Goal: Transaction & Acquisition: Register for event/course

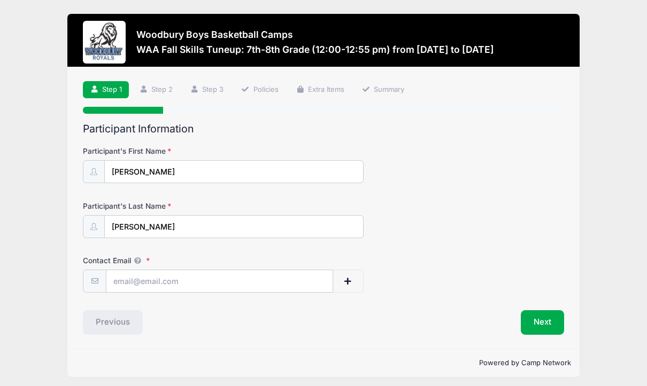
scroll to position [3, 0]
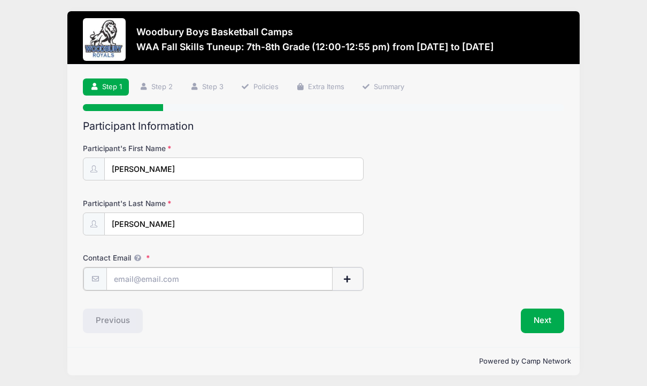
click at [216, 278] on input "Contact Email" at bounding box center [219, 279] width 226 height 23
type input "[EMAIL_ADDRESS][DOMAIN_NAME]"
click at [542, 320] on button "Next" at bounding box center [542, 320] width 43 height 25
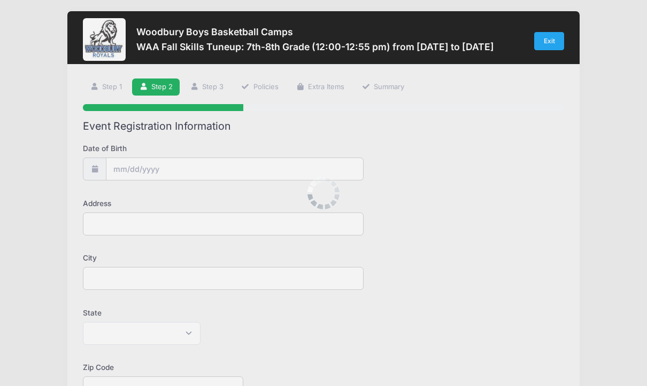
scroll to position [0, 0]
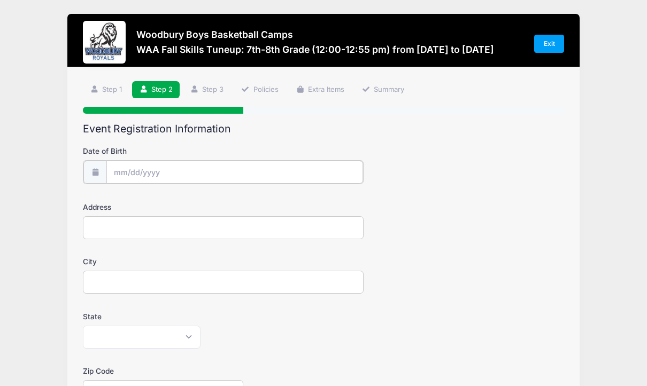
click at [135, 168] on input "Date of Birth" at bounding box center [234, 172] width 257 height 23
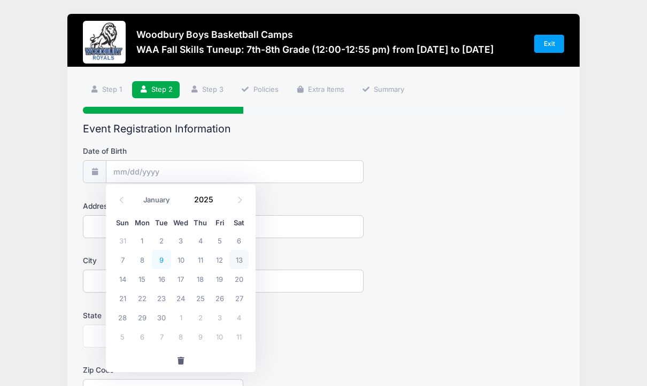
click at [161, 260] on span "9" at bounding box center [161, 259] width 19 height 19
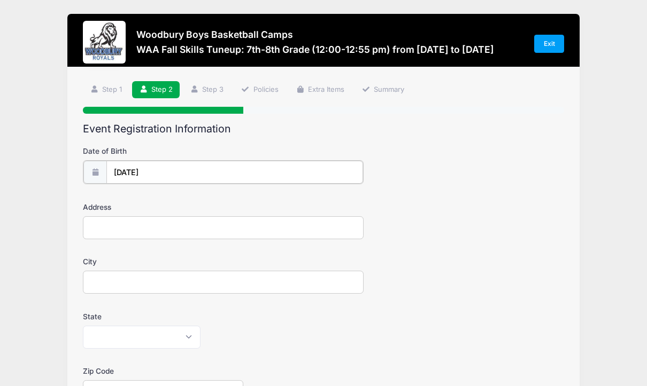
click at [149, 174] on input "[DATE]" at bounding box center [234, 172] width 257 height 23
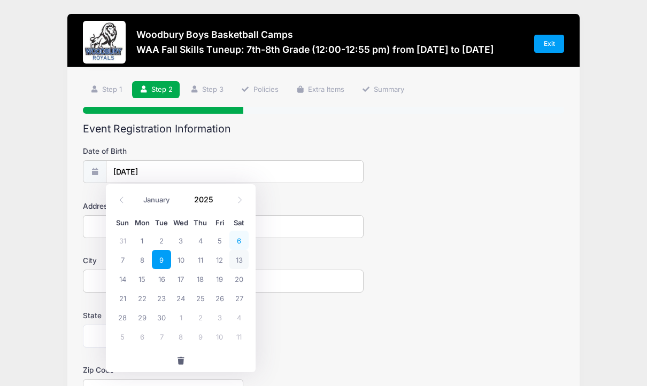
click at [237, 238] on span "6" at bounding box center [238, 240] width 19 height 19
type input "[DATE]"
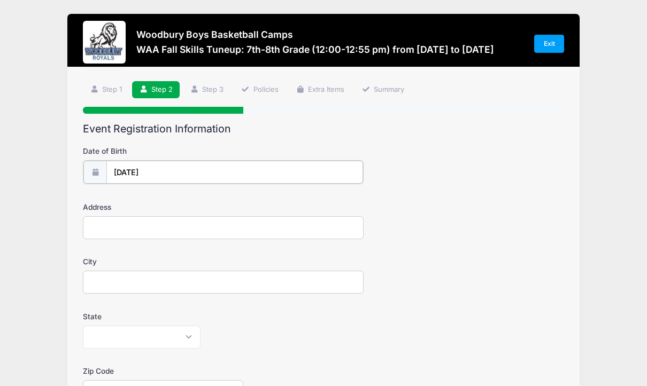
click at [153, 173] on input "[DATE]" at bounding box center [234, 172] width 257 height 23
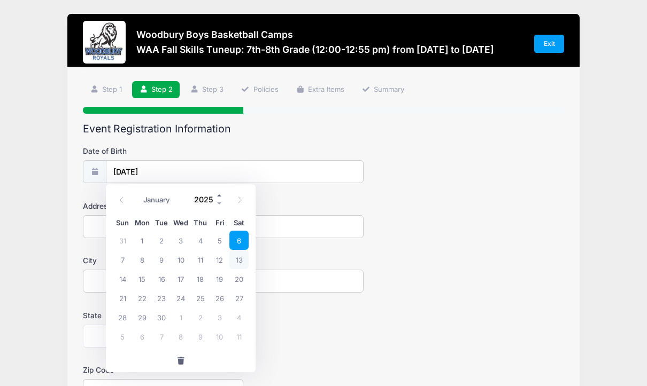
click at [219, 197] on span at bounding box center [219, 196] width 7 height 8
click at [219, 202] on span at bounding box center [219, 204] width 7 height 8
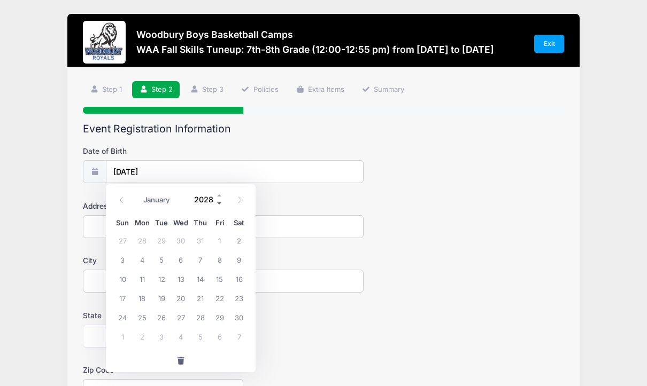
click at [219, 202] on span at bounding box center [219, 204] width 7 height 8
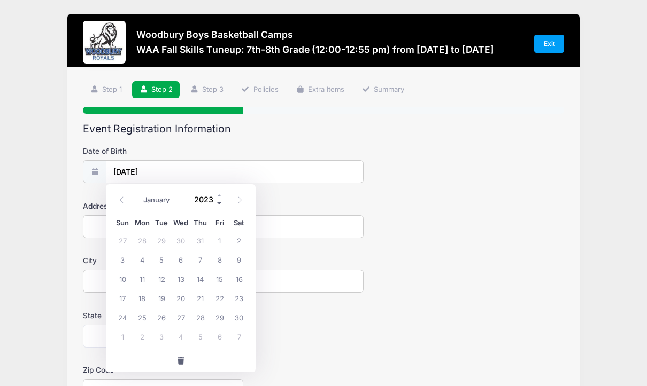
click at [219, 202] on span at bounding box center [219, 204] width 7 height 8
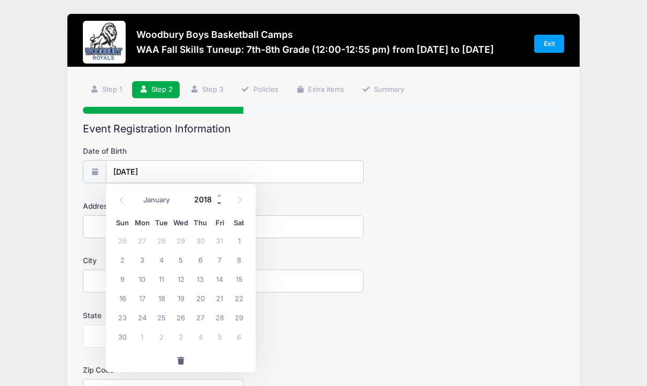
click at [219, 202] on span at bounding box center [219, 204] width 7 height 8
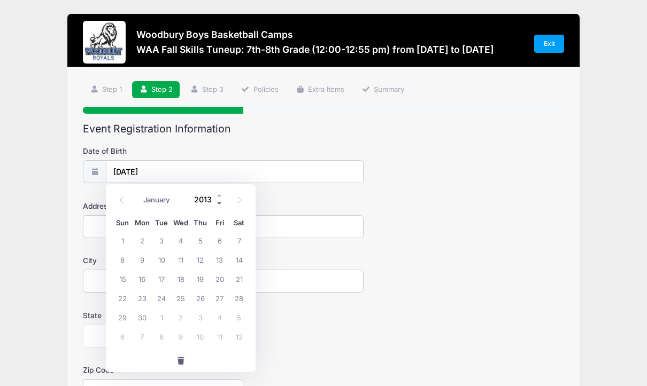
click at [219, 202] on span at bounding box center [219, 204] width 7 height 8
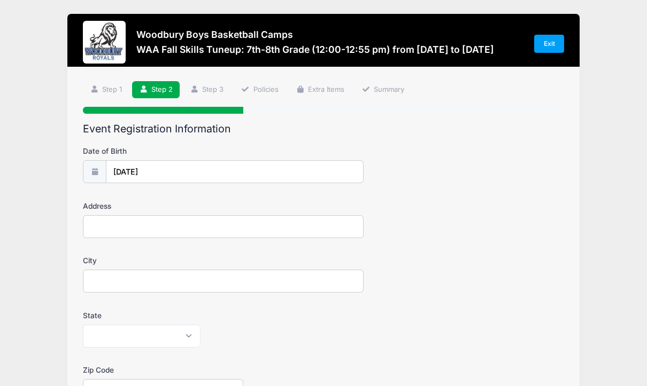
click at [287, 199] on form "Date of Birth 09/06/2025 Address City State Alabama Alaska American Samoa Arizo…" at bounding box center [323, 375] width 481 height 458
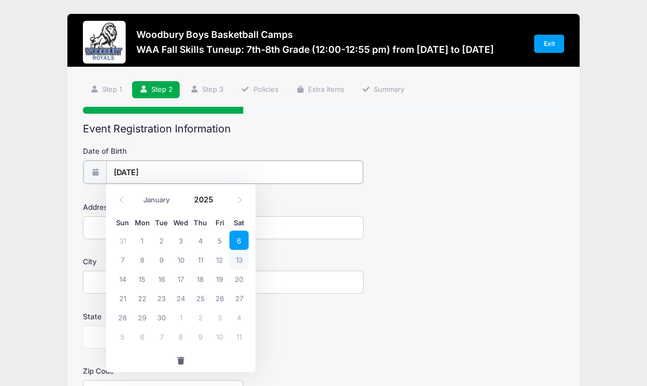
click at [150, 173] on input "09/06/2025" at bounding box center [234, 172] width 257 height 23
click at [219, 205] on span at bounding box center [219, 204] width 7 height 8
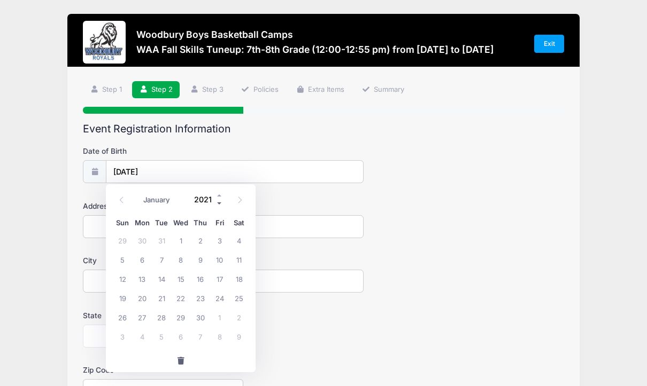
click at [219, 205] on span at bounding box center [219, 204] width 7 height 8
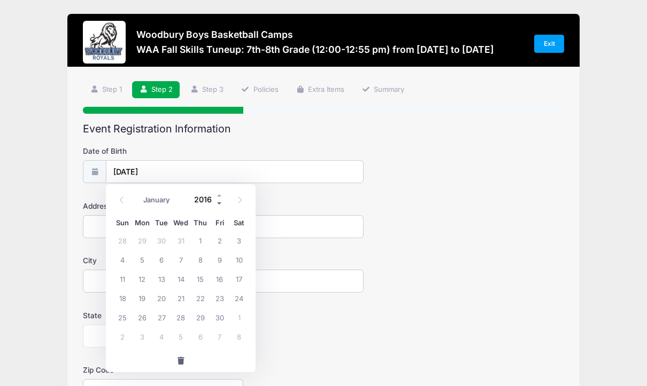
click at [219, 205] on span at bounding box center [219, 204] width 7 height 8
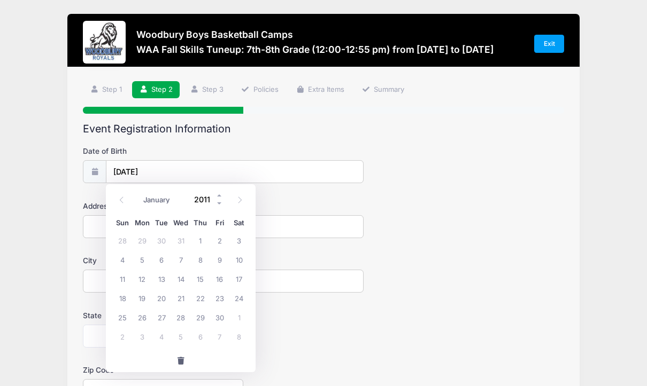
click at [200, 202] on input "2011" at bounding box center [206, 200] width 35 height 16
click at [85, 193] on form "Date of Birth [DATE] Address City State [US_STATE] [US_STATE] [US_STATE] [US_ST…" at bounding box center [323, 375] width 481 height 458
click at [118, 169] on input "[DATE]" at bounding box center [234, 172] width 257 height 23
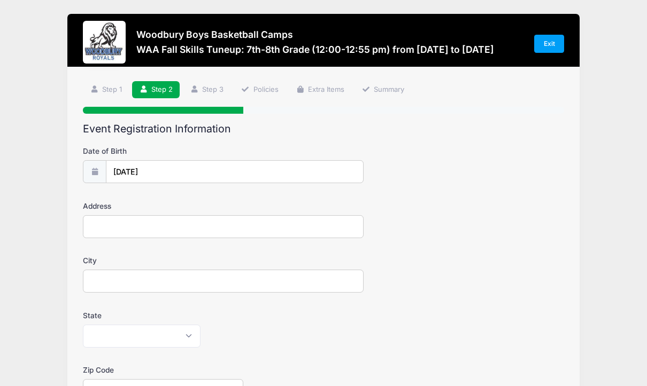
click at [95, 171] on icon at bounding box center [94, 171] width 9 height 7
click at [149, 172] on input "[DATE]" at bounding box center [234, 172] width 257 height 23
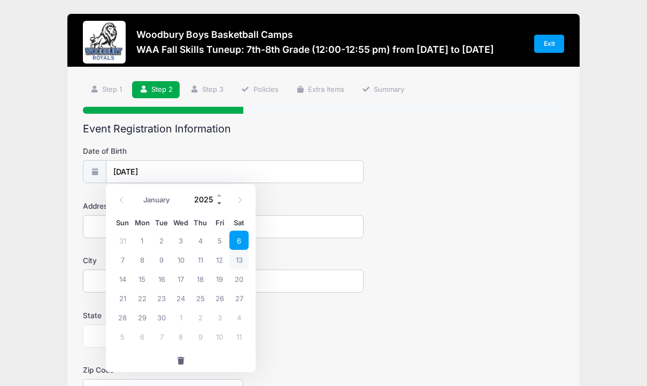
click at [221, 203] on span at bounding box center [219, 204] width 7 height 8
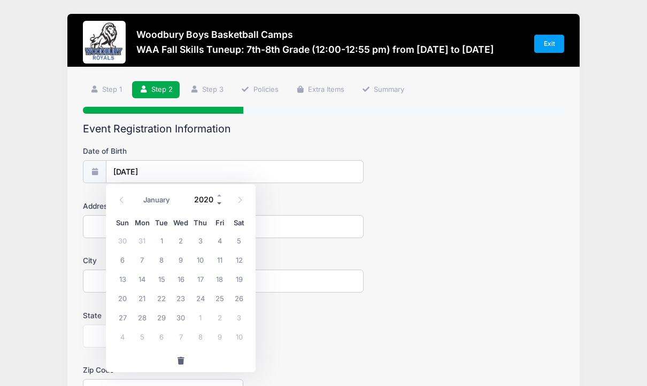
click at [221, 203] on span at bounding box center [219, 204] width 7 height 8
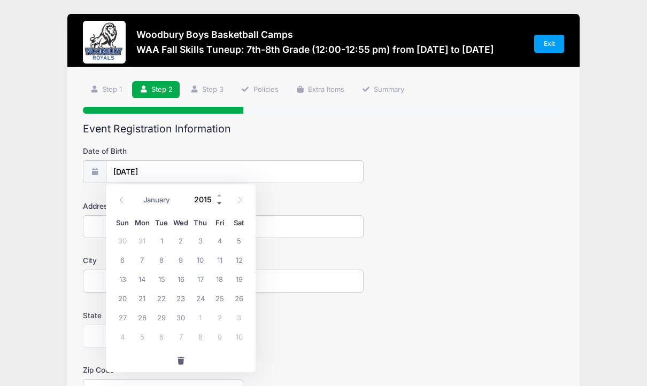
click at [221, 203] on span at bounding box center [219, 204] width 7 height 8
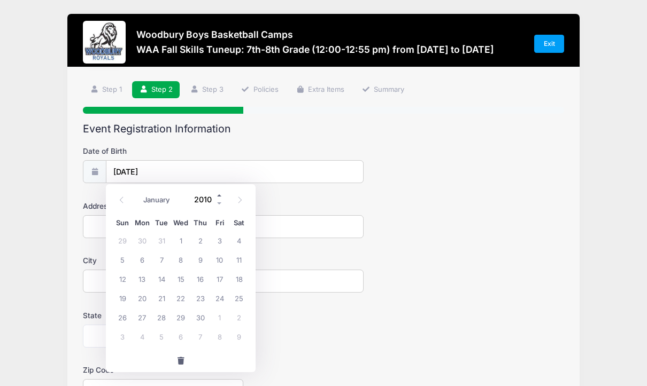
click at [220, 197] on span at bounding box center [219, 196] width 7 height 8
click at [156, 200] on select "January February March April May June July August September October November De…" at bounding box center [162, 200] width 48 height 14
click at [138, 193] on select "January February March April May June July August September October November De…" at bounding box center [162, 200] width 48 height 14
click at [204, 203] on input "1908" at bounding box center [206, 200] width 35 height 16
click at [218, 198] on span at bounding box center [219, 196] width 7 height 8
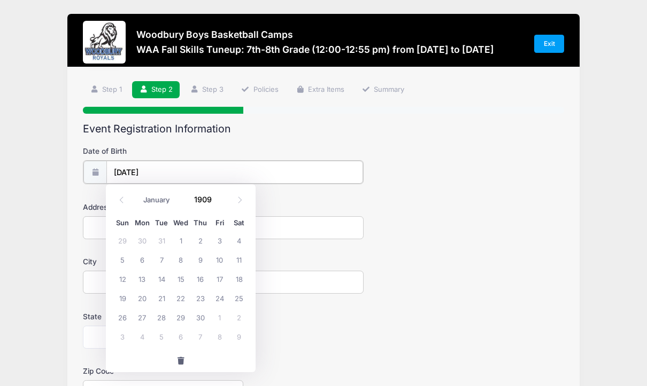
click at [160, 169] on input "[DATE]" at bounding box center [234, 172] width 257 height 23
click at [152, 170] on input "[DATE]" at bounding box center [234, 172] width 257 height 23
click at [148, 170] on input "[DATE]" at bounding box center [234, 172] width 257 height 23
click at [219, 198] on span at bounding box center [219, 196] width 7 height 8
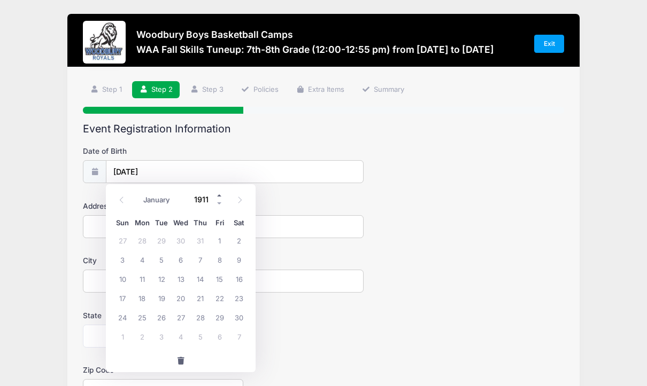
click at [219, 198] on span at bounding box center [219, 196] width 7 height 8
click at [220, 204] on span at bounding box center [219, 204] width 7 height 8
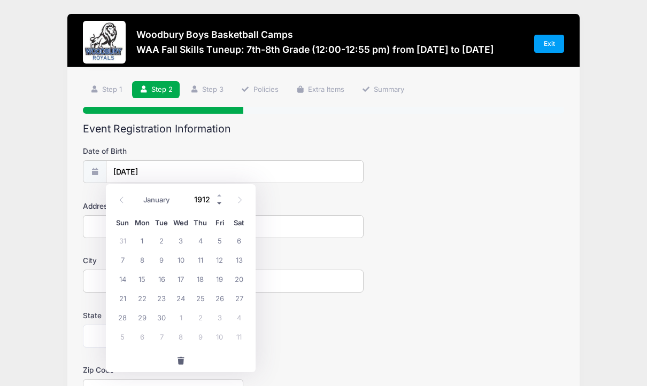
click at [220, 204] on span at bounding box center [219, 204] width 7 height 8
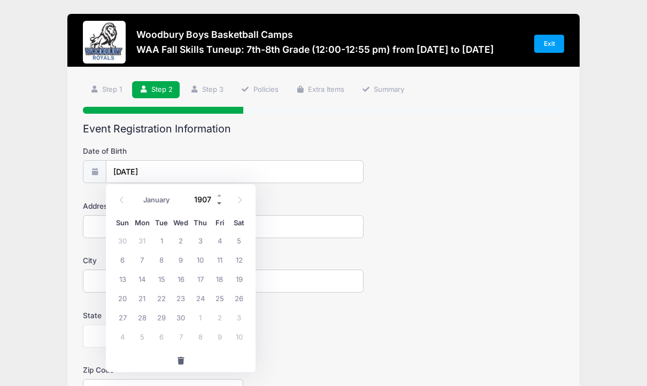
click at [220, 204] on span at bounding box center [219, 204] width 7 height 8
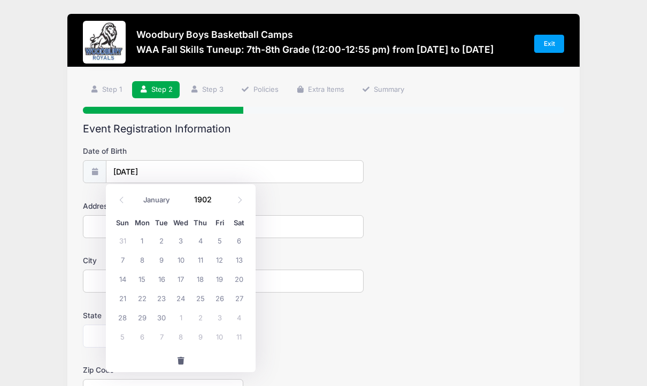
click at [220, 190] on div "January February March April May June July August September October November De…" at bounding box center [181, 197] width 102 height 18
click at [218, 196] on span at bounding box center [219, 196] width 7 height 8
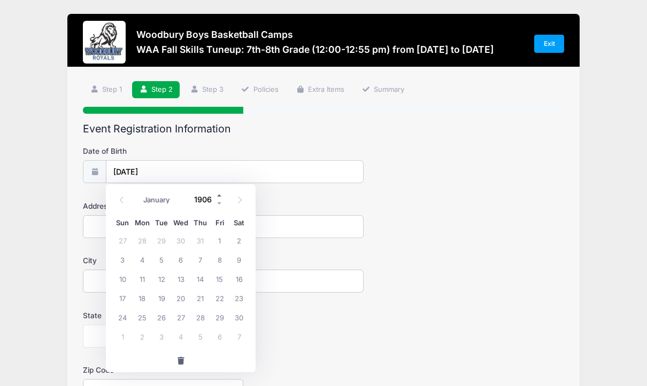
click at [218, 196] on span at bounding box center [219, 196] width 7 height 8
click at [219, 202] on span at bounding box center [219, 204] width 7 height 8
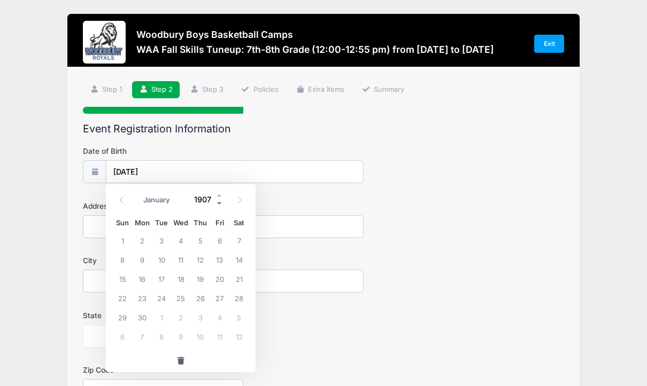
click at [219, 202] on span at bounding box center [219, 204] width 7 height 8
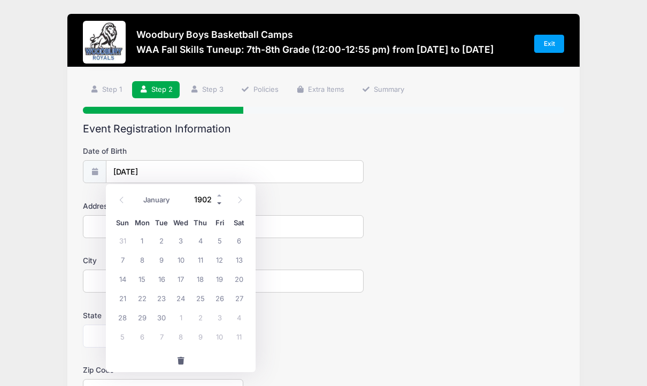
click at [219, 202] on span at bounding box center [219, 204] width 7 height 8
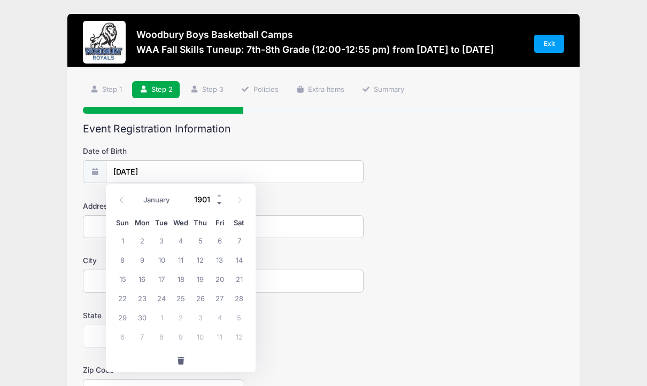
click at [219, 202] on span at bounding box center [219, 204] width 7 height 8
click at [220, 194] on span at bounding box center [219, 196] width 7 height 8
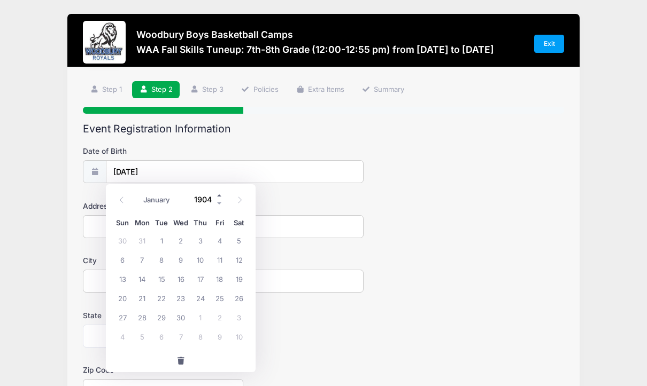
click at [220, 194] on span at bounding box center [219, 196] width 7 height 8
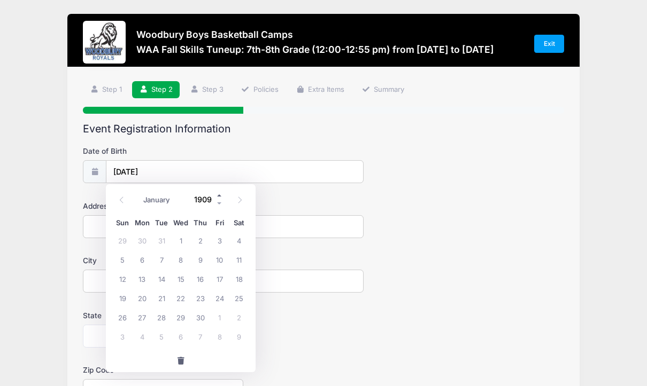
click at [220, 194] on span at bounding box center [219, 196] width 7 height 8
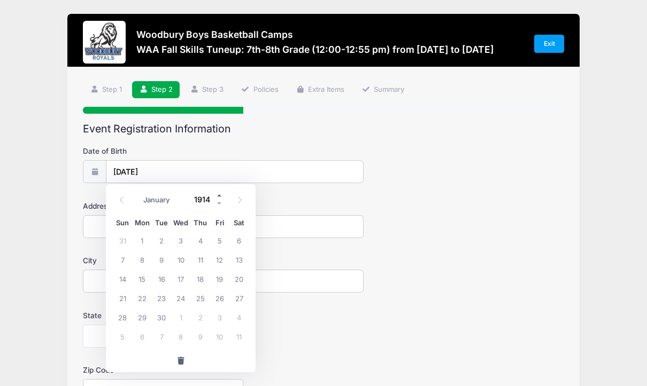
click at [220, 194] on span at bounding box center [219, 196] width 7 height 8
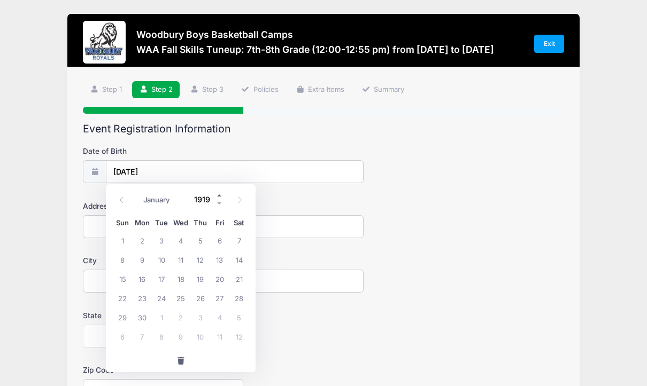
click at [220, 194] on span at bounding box center [219, 196] width 7 height 8
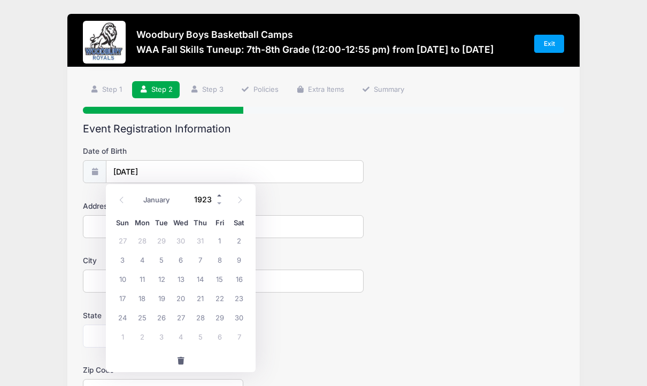
type input "1924"
click at [212, 273] on span "19" at bounding box center [219, 278] width 19 height 19
type input "09/19/1924"
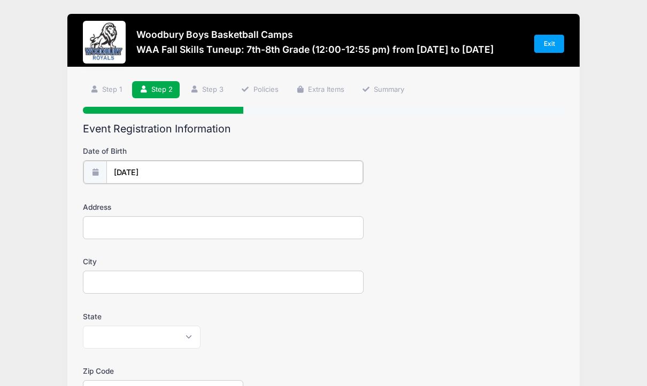
click at [153, 179] on input "09/19/1924" at bounding box center [234, 172] width 257 height 23
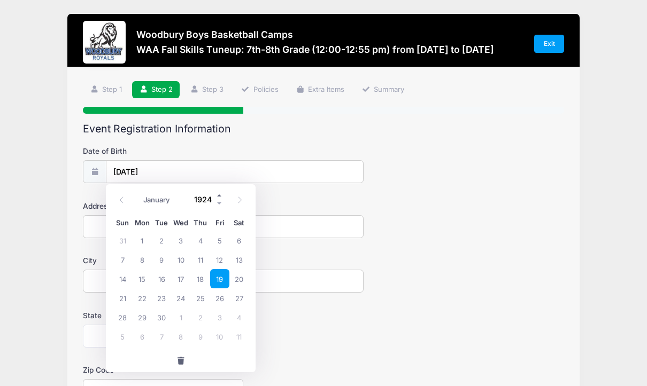
click at [220, 195] on span at bounding box center [219, 196] width 7 height 8
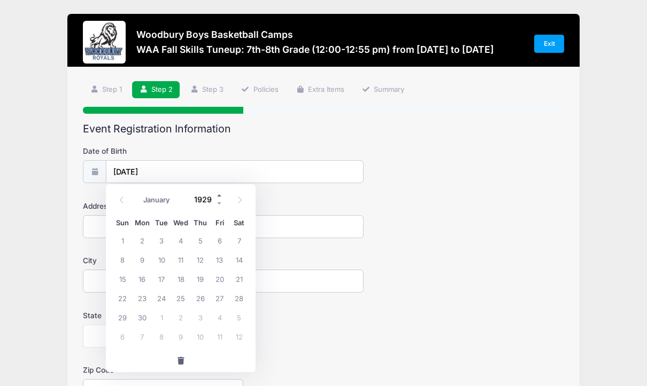
click at [220, 195] on span at bounding box center [219, 196] width 7 height 8
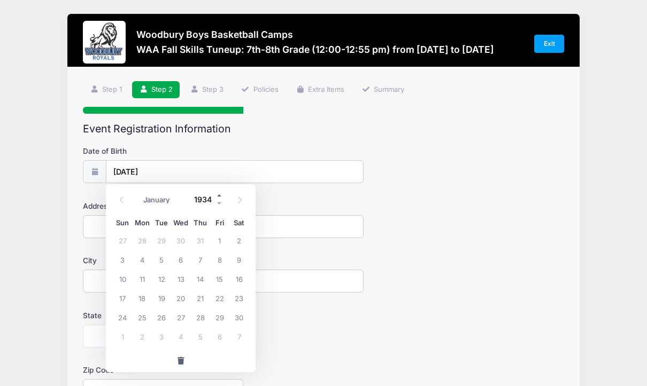
click at [220, 195] on span at bounding box center [219, 196] width 7 height 8
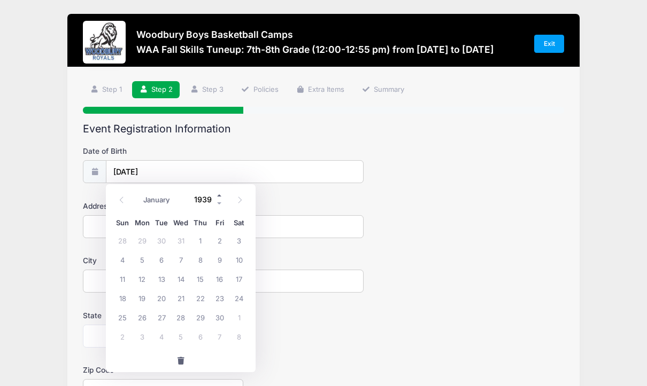
click at [220, 195] on span at bounding box center [219, 196] width 7 height 8
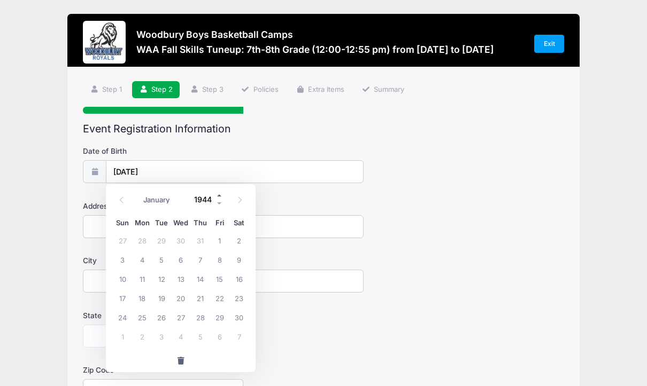
click at [220, 195] on span at bounding box center [219, 196] width 7 height 8
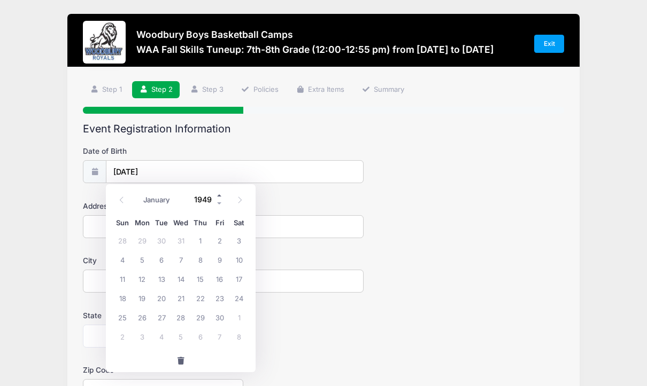
click at [220, 195] on span at bounding box center [219, 196] width 7 height 8
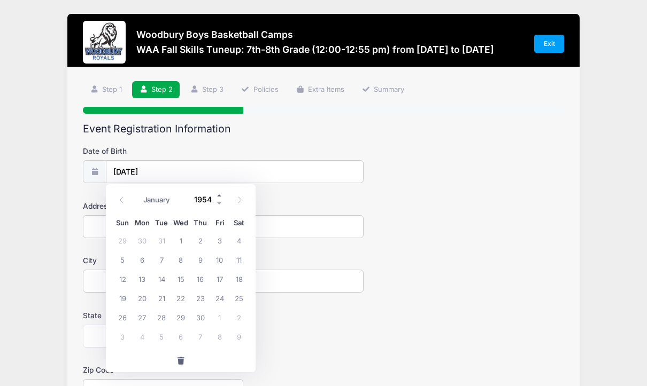
click at [220, 195] on span at bounding box center [219, 196] width 7 height 8
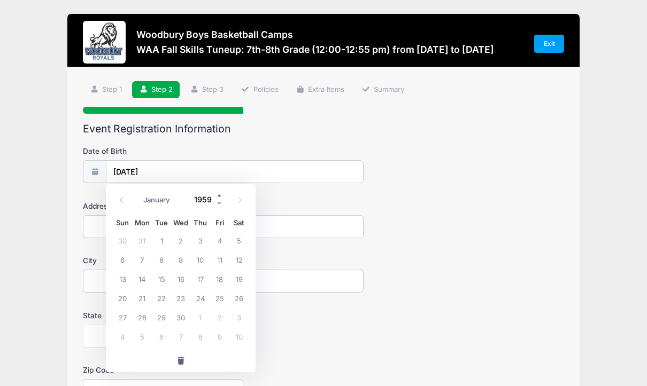
click at [220, 195] on span at bounding box center [219, 196] width 7 height 8
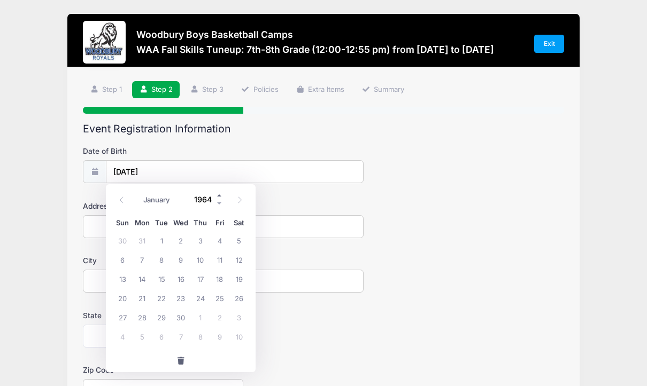
click at [220, 195] on span at bounding box center [219, 196] width 7 height 8
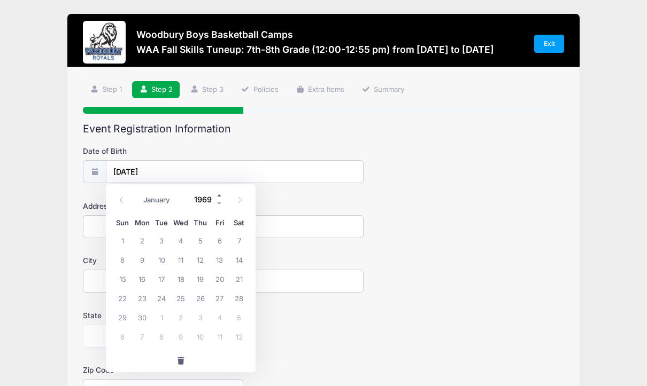
click at [220, 195] on span at bounding box center [219, 196] width 7 height 8
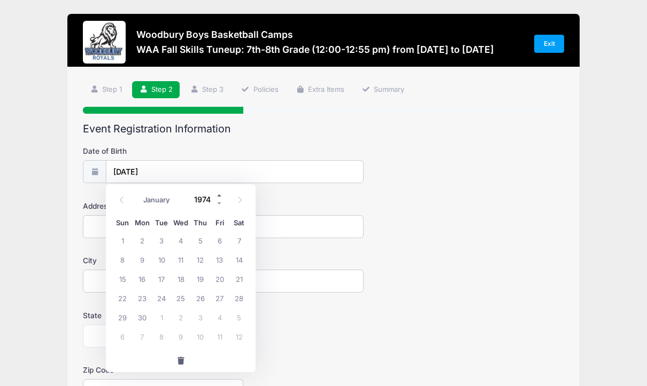
click at [220, 195] on span at bounding box center [219, 196] width 7 height 8
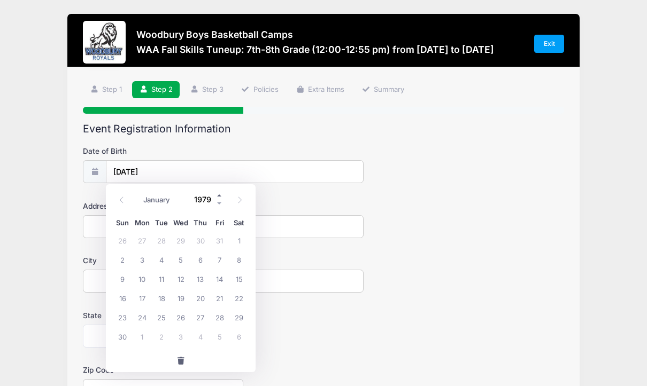
click at [220, 195] on span at bounding box center [219, 196] width 7 height 8
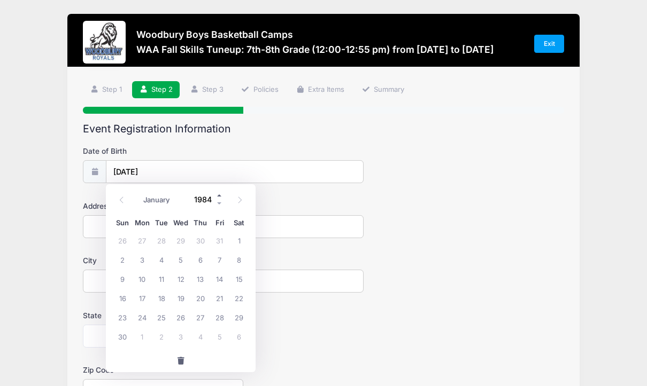
click at [220, 195] on span at bounding box center [219, 196] width 7 height 8
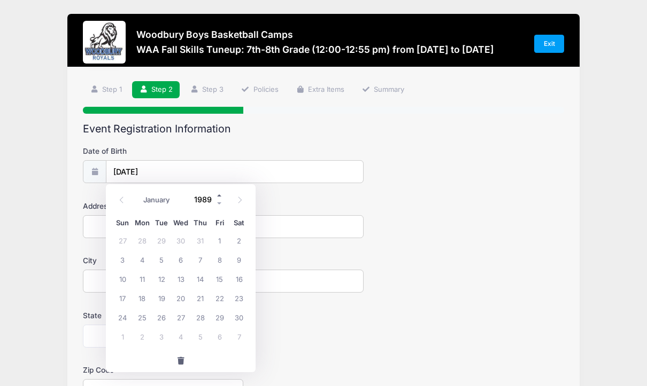
click at [220, 195] on span at bounding box center [219, 196] width 7 height 8
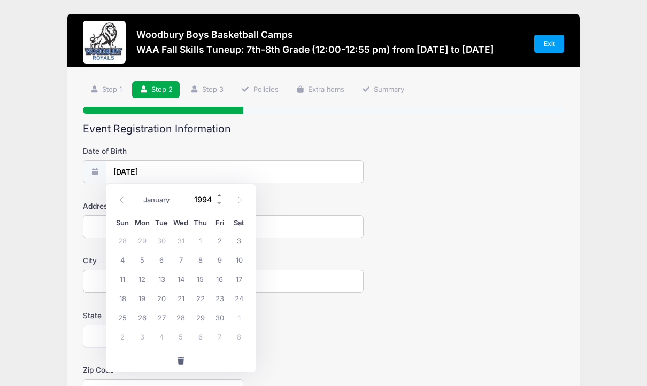
click at [220, 195] on span at bounding box center [219, 196] width 7 height 8
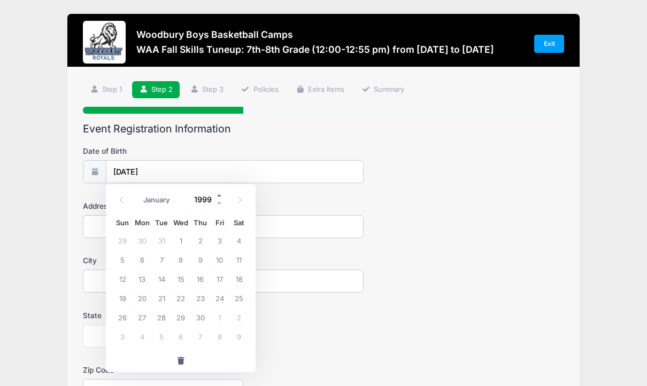
click at [220, 195] on span at bounding box center [219, 196] width 7 height 8
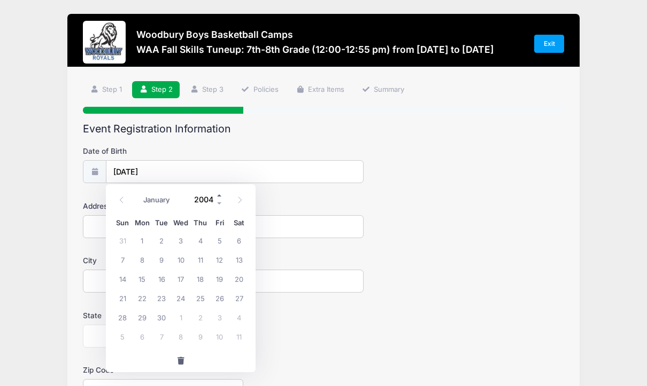
click at [220, 195] on span at bounding box center [219, 196] width 7 height 8
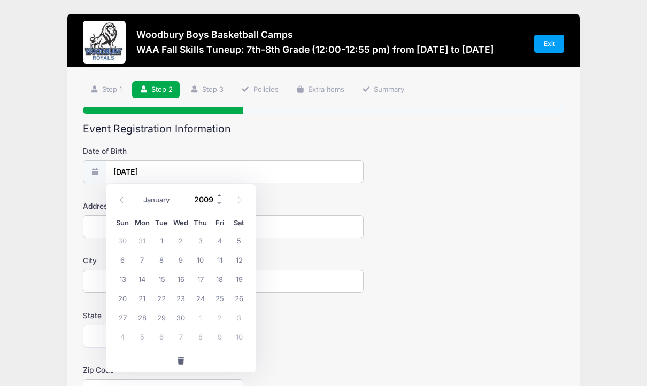
click at [220, 195] on span at bounding box center [219, 196] width 7 height 8
click at [191, 208] on div "January February March April May June July August September October November De…" at bounding box center [181, 200] width 136 height 25
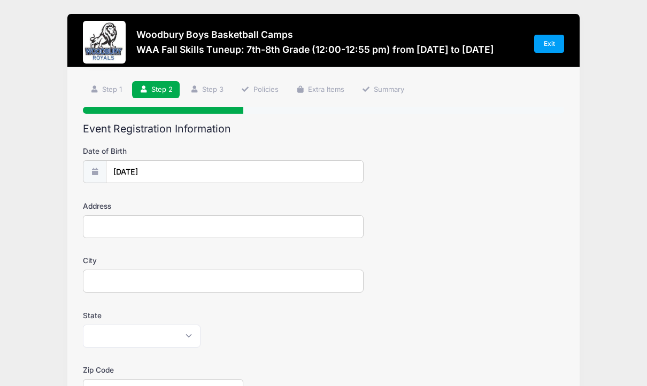
click at [270, 202] on div "Address" at bounding box center [323, 219] width 481 height 37
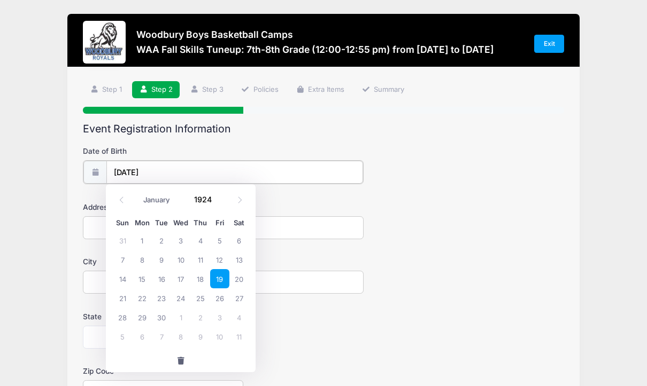
click at [149, 170] on input "09/19/1924" at bounding box center [234, 172] width 257 height 23
click at [218, 195] on span at bounding box center [219, 196] width 7 height 8
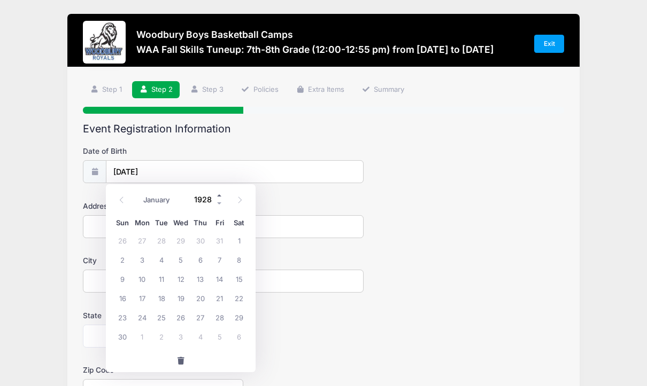
click at [218, 195] on span at bounding box center [219, 196] width 7 height 8
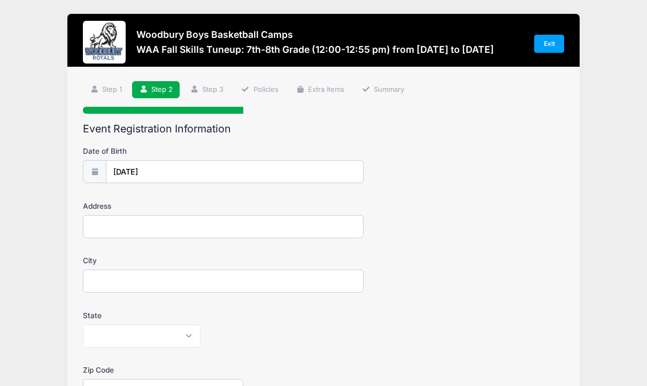
click at [283, 199] on form "Date of Birth 09/19/1924 Address City State Alabama Alaska American Samoa Arizo…" at bounding box center [323, 375] width 481 height 458
click at [156, 170] on input "09/19/1924" at bounding box center [234, 172] width 257 height 23
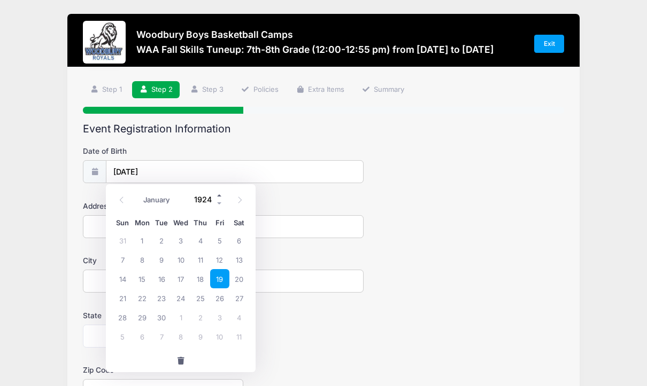
click at [218, 196] on span at bounding box center [219, 196] width 7 height 8
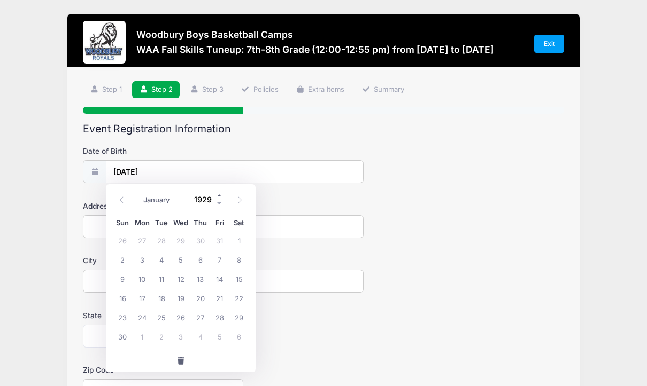
click at [218, 196] on span at bounding box center [219, 196] width 7 height 8
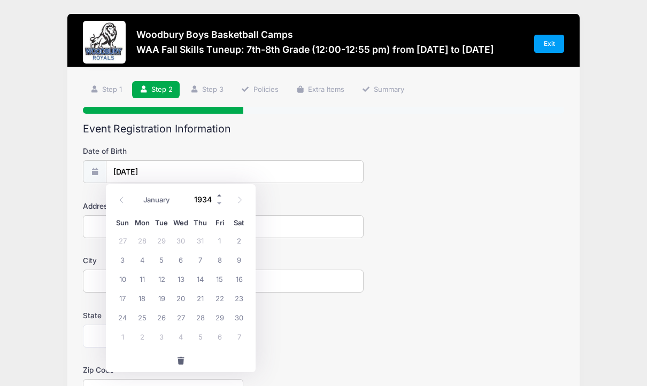
click at [218, 196] on span at bounding box center [219, 196] width 7 height 8
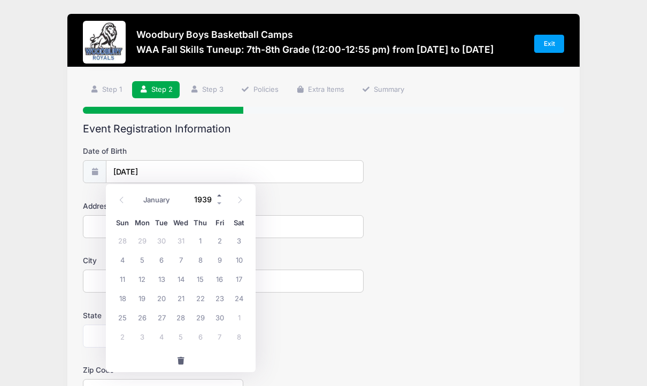
click at [218, 196] on span at bounding box center [219, 196] width 7 height 8
type input "1943"
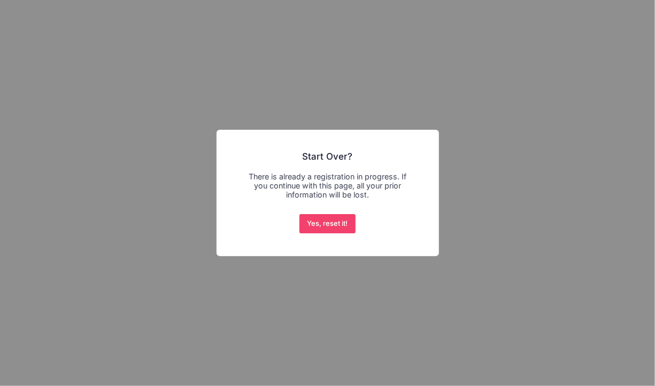
click at [353, 87] on div "× Start Over? There is already a registration in progress. If you continue with…" at bounding box center [327, 193] width 655 height 386
click at [140, 218] on div "× Start Over? There is already a registration in progress. If you continue with…" at bounding box center [327, 193] width 655 height 386
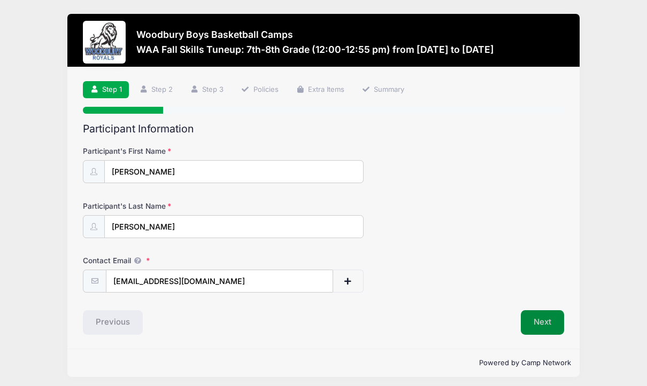
click at [545, 324] on button "Next" at bounding box center [542, 323] width 43 height 25
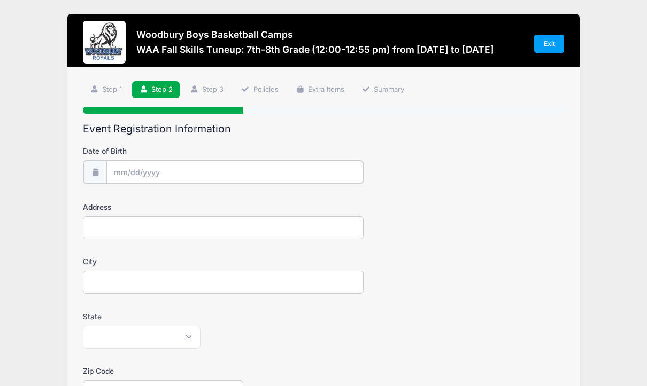
type input "2025"
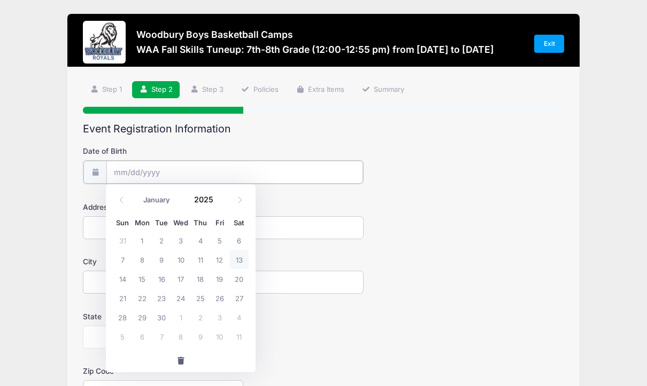
click at [130, 164] on input "Date of Birth" at bounding box center [234, 172] width 257 height 23
click at [237, 240] on span "6" at bounding box center [238, 240] width 19 height 19
type input "[DATE]"
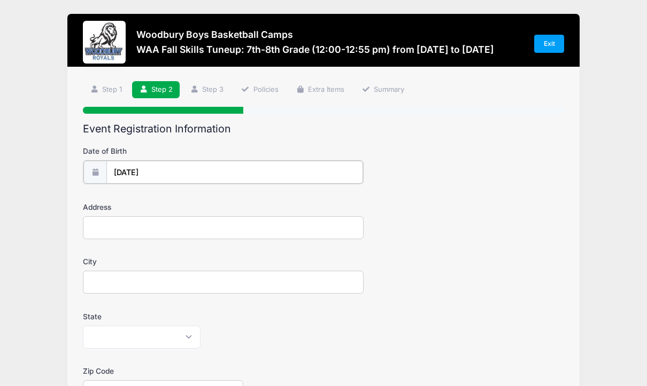
click at [151, 168] on input "[DATE]" at bounding box center [234, 172] width 257 height 23
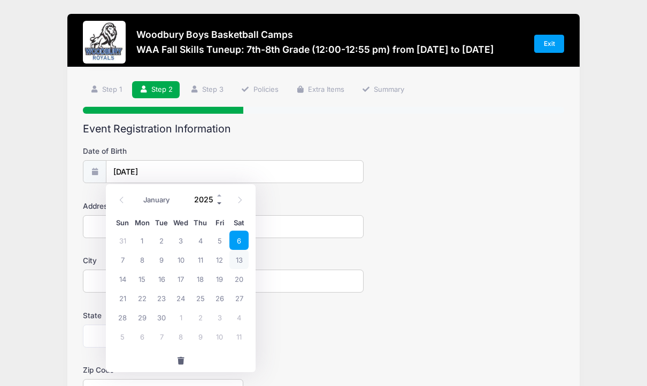
click at [219, 203] on span at bounding box center [219, 204] width 7 height 8
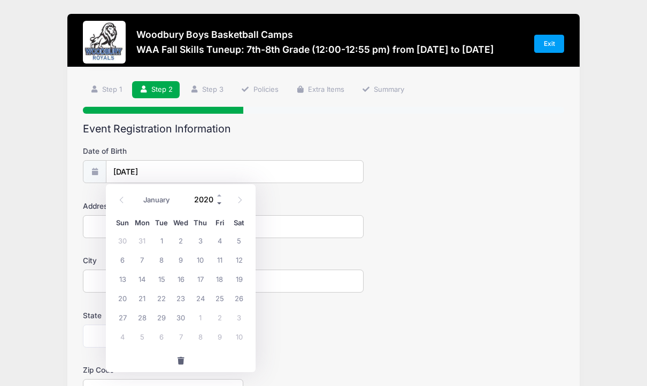
click at [219, 203] on span at bounding box center [219, 204] width 7 height 8
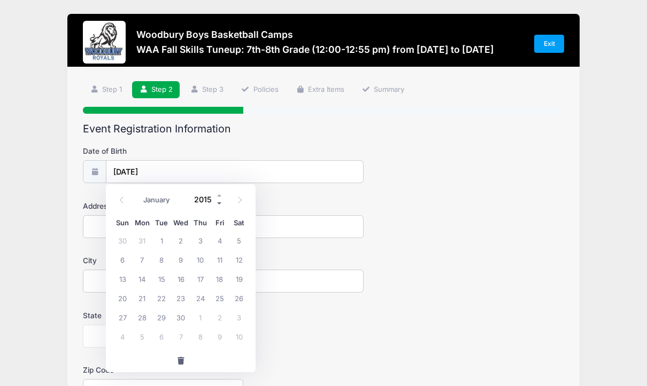
click at [219, 203] on span at bounding box center [219, 204] width 7 height 8
type input "2011"
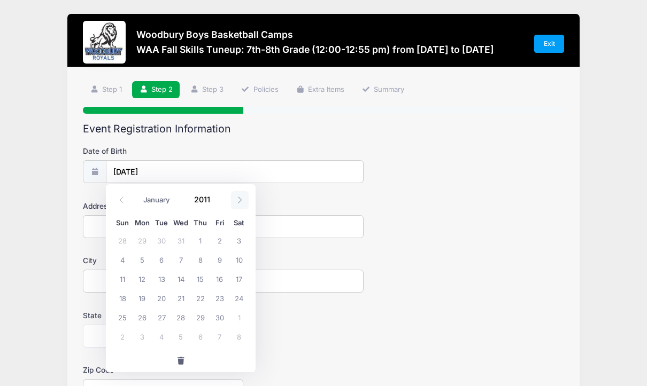
click at [240, 199] on icon at bounding box center [240, 200] width 4 height 6
click at [120, 197] on icon at bounding box center [121, 200] width 7 height 7
select select "8"
click at [226, 355] on button "button" at bounding box center [181, 361] width 150 height 23
type input "2025"
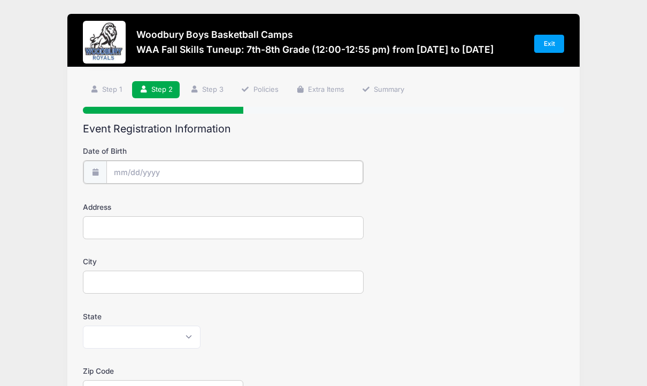
click at [137, 166] on input "Date of Birth" at bounding box center [234, 172] width 257 height 23
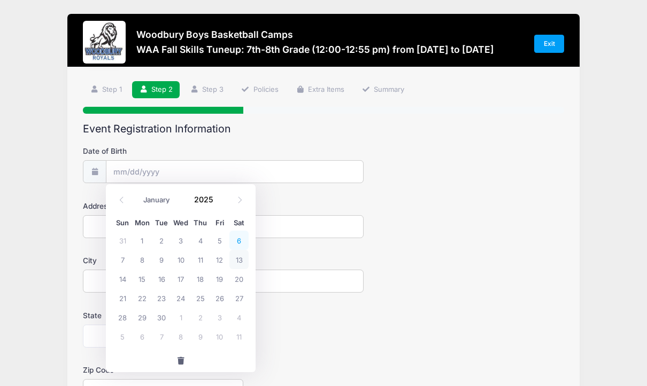
click at [236, 236] on span "6" at bounding box center [238, 240] width 19 height 19
type input "[DATE]"
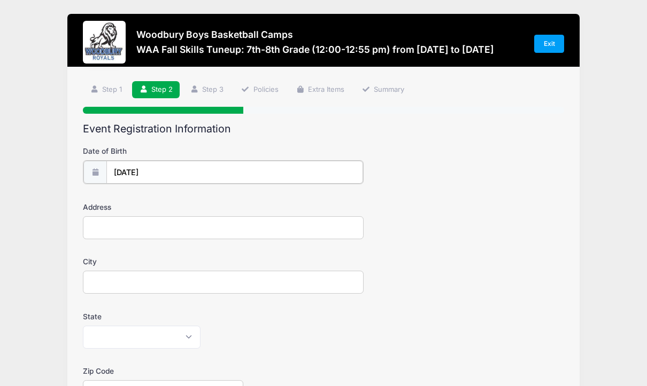
click at [151, 171] on input "[DATE]" at bounding box center [234, 172] width 257 height 23
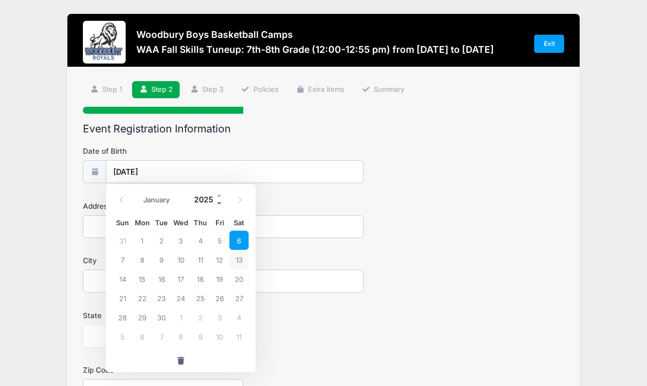
click at [217, 203] on span at bounding box center [219, 204] width 7 height 8
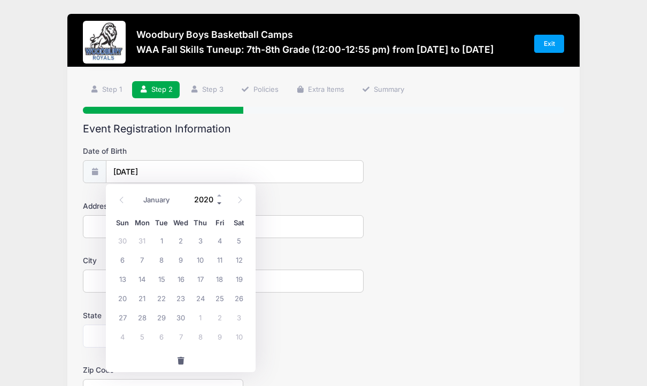
click at [217, 203] on span at bounding box center [219, 204] width 7 height 8
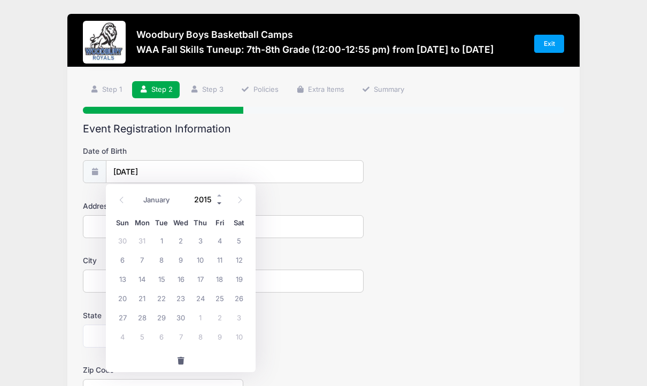
click at [217, 203] on span at bounding box center [219, 204] width 7 height 8
click at [184, 172] on input "[DATE]" at bounding box center [234, 172] width 257 height 23
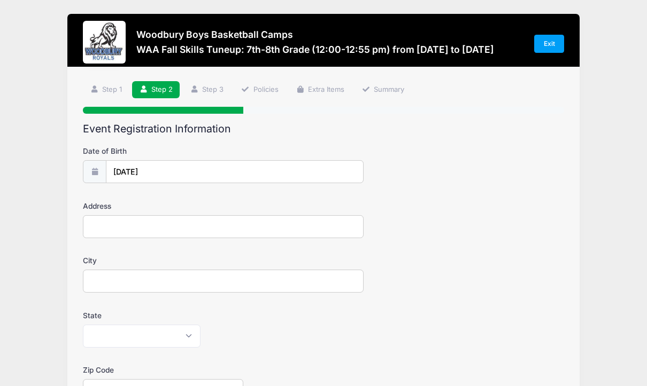
click at [277, 200] on form "Date of Birth [DATE] Address City State [US_STATE] [US_STATE] [US_STATE] [US_ST…" at bounding box center [323, 375] width 481 height 458
click at [153, 168] on input "[DATE]" at bounding box center [234, 172] width 257 height 23
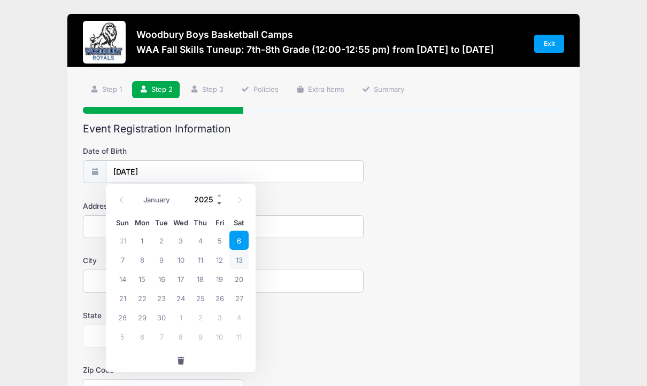
click at [220, 201] on span at bounding box center [219, 204] width 7 height 8
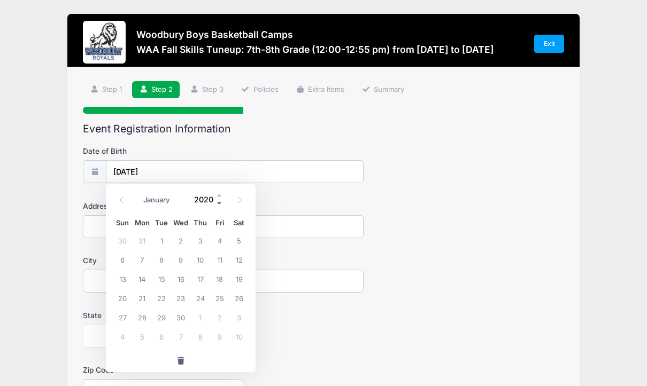
click at [220, 201] on span at bounding box center [219, 204] width 7 height 8
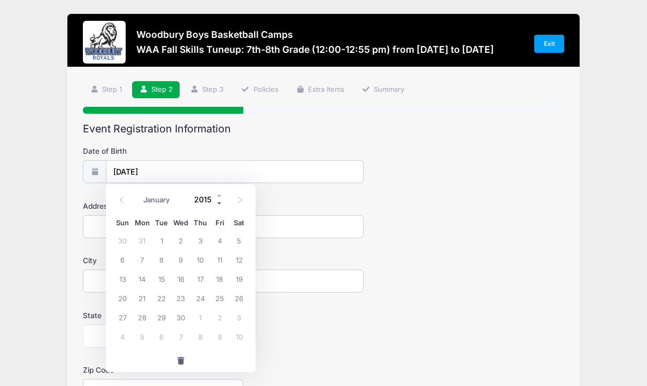
click at [220, 201] on span at bounding box center [219, 204] width 7 height 8
type input "2011"
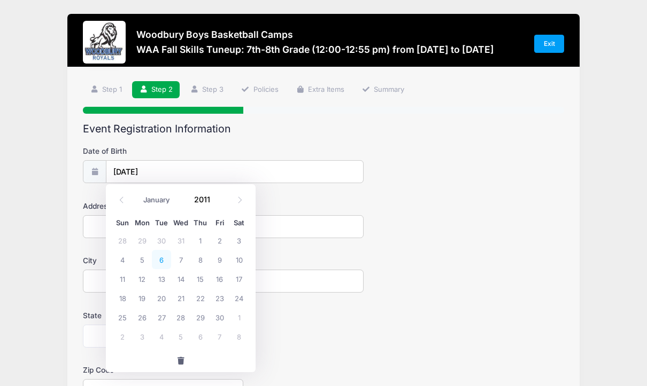
click at [162, 257] on span "6" at bounding box center [161, 259] width 19 height 19
type input "[DATE]"
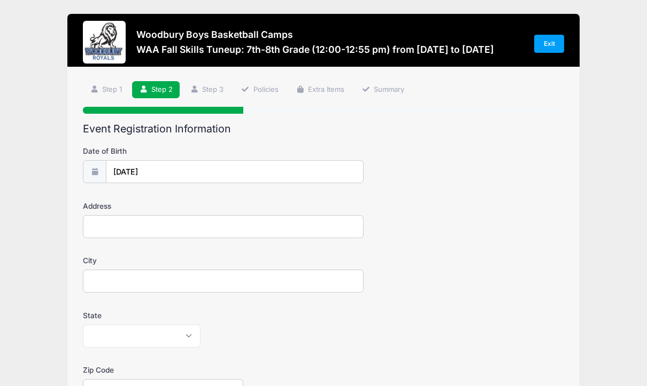
click at [123, 229] on input "Address" at bounding box center [223, 226] width 281 height 23
type input "[STREET_ADDRESS]"
type input "Woodbury"
type input "55125"
click at [144, 329] on select "[US_STATE] [US_STATE] [US_STATE] [US_STATE] [US_STATE] Armed Forces Africa Arme…" at bounding box center [142, 336] width 118 height 23
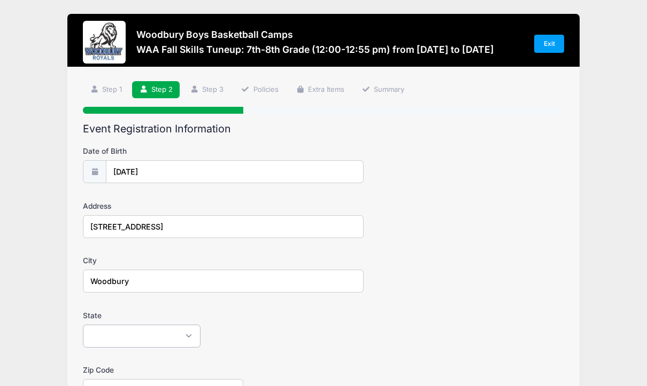
select select "MN"
click at [83, 325] on select "[US_STATE] [US_STATE] [US_STATE] [US_STATE] [US_STATE] Armed Forces Africa Arme…" at bounding box center [142, 336] width 118 height 23
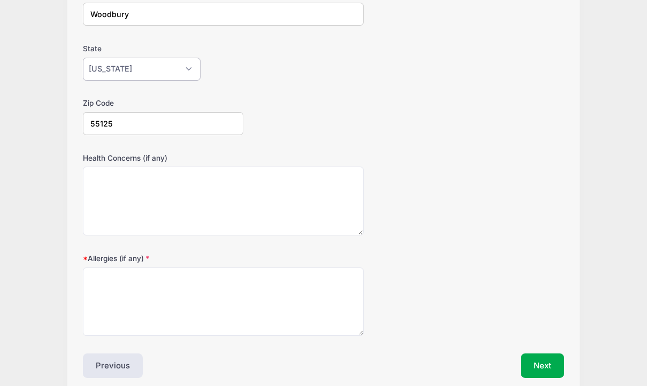
scroll to position [312, 0]
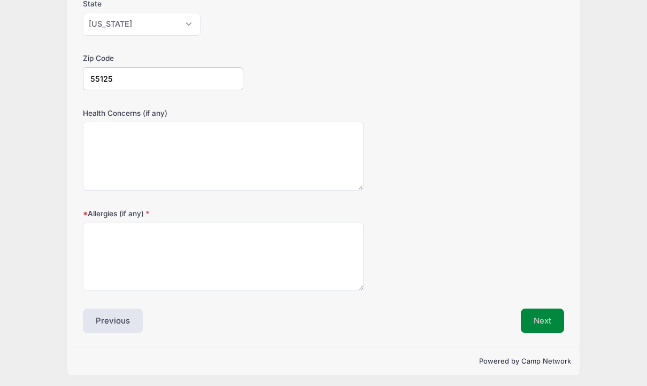
click at [531, 318] on button "Next" at bounding box center [542, 321] width 43 height 25
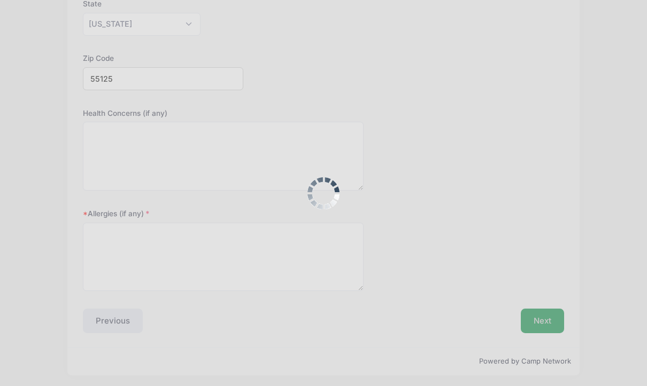
scroll to position [0, 0]
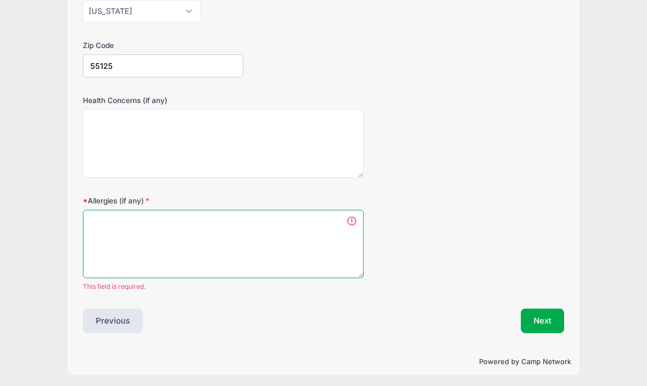
click at [142, 223] on textarea "Allergies (if any)" at bounding box center [223, 244] width 281 height 69
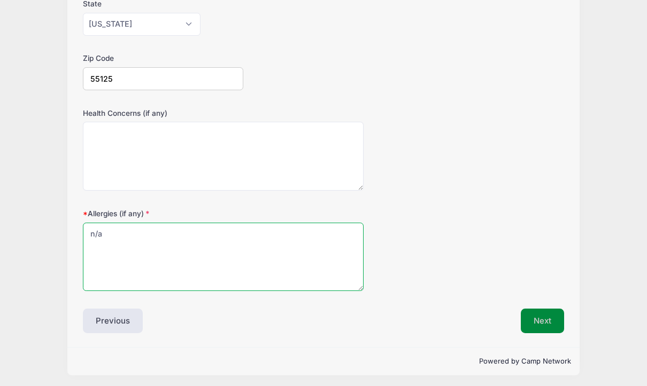
type textarea "n/a"
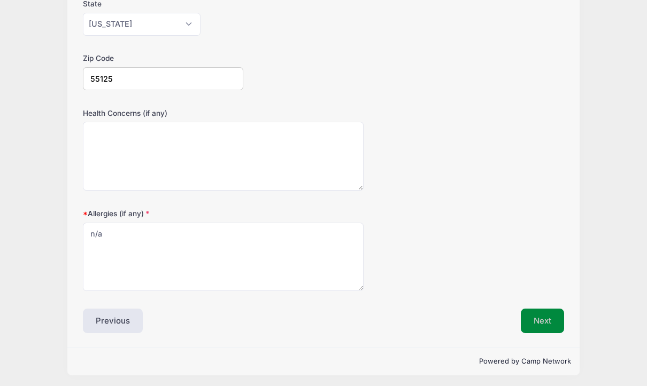
click at [551, 318] on button "Next" at bounding box center [542, 321] width 43 height 25
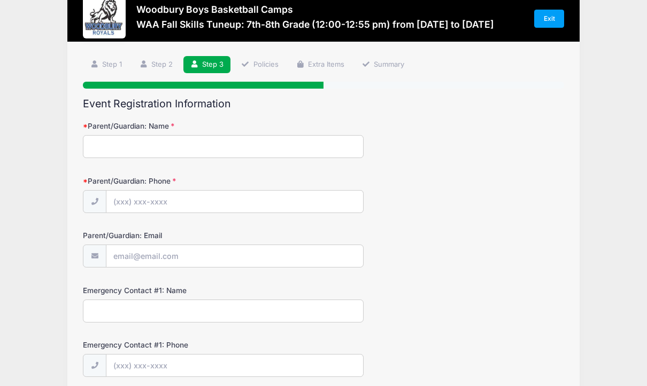
scroll to position [0, 0]
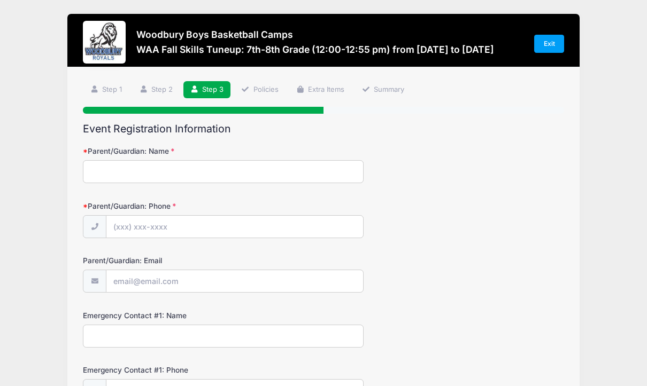
click at [153, 159] on div "Parent/Guardian: Name" at bounding box center [323, 164] width 481 height 37
click at [136, 170] on input "Parent/Guardian: Name" at bounding box center [223, 171] width 281 height 23
click at [106, 171] on input "Parent/Guardian: Name" at bounding box center [223, 171] width 281 height 23
type input "[PERSON_NAME]"
click at [114, 233] on input "Parent/Guardian: Phone" at bounding box center [234, 227] width 257 height 23
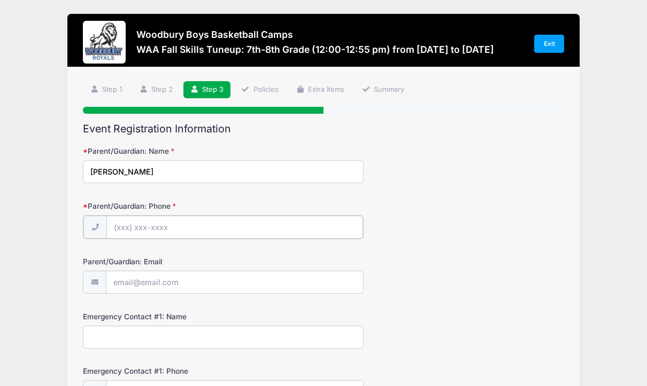
click at [118, 227] on input "Parent/Guardian: Phone" at bounding box center [234, 227] width 257 height 23
type input "[PHONE_NUMBER]"
click at [123, 280] on input "Parent/Guardian: Email" at bounding box center [234, 281] width 257 height 23
type input "[EMAIL_ADDRESS][DOMAIN_NAME]"
click at [117, 336] on input "Emergency Contact #1: Name" at bounding box center [223, 336] width 281 height 23
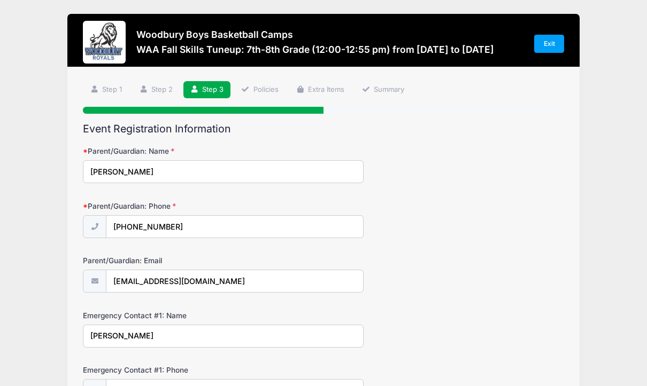
type input "[PERSON_NAME]"
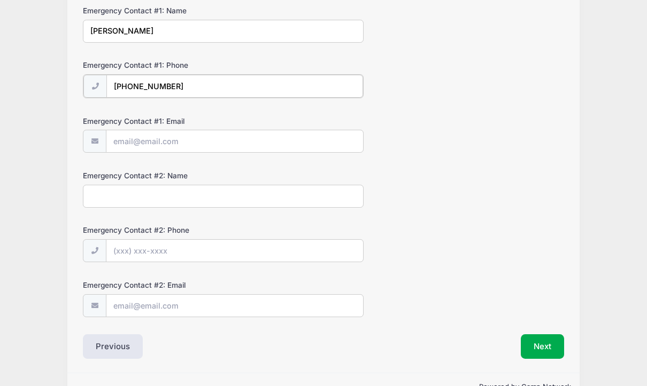
scroll to position [330, 0]
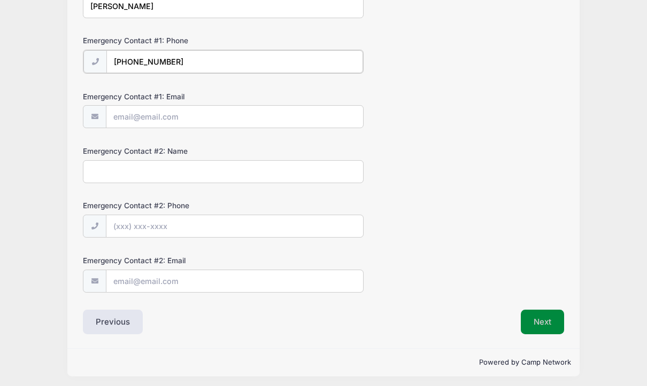
type input "[PHONE_NUMBER]"
click at [529, 309] on button "Next" at bounding box center [542, 321] width 43 height 25
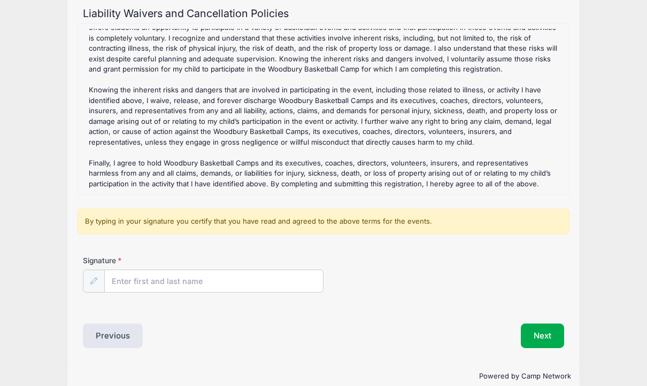
scroll to position [132, 0]
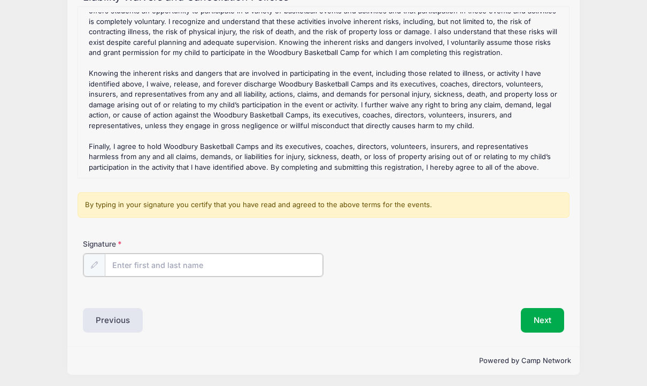
click at [179, 262] on input "Signature" at bounding box center [214, 265] width 218 height 23
type input "[PERSON_NAME]"
click at [535, 320] on button "Next" at bounding box center [542, 319] width 43 height 25
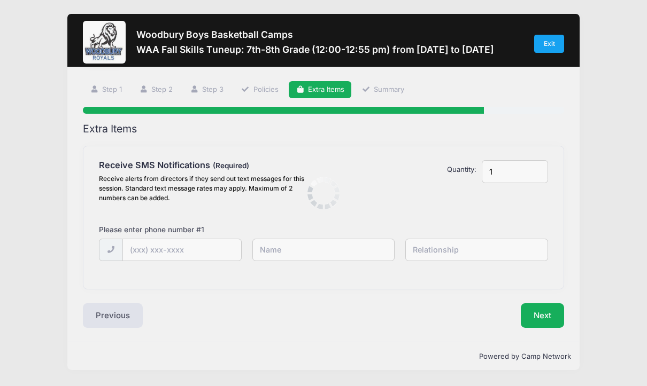
scroll to position [0, 0]
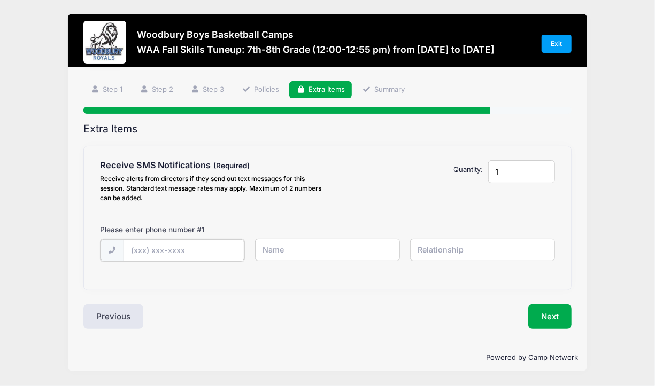
click at [174, 253] on input "text" at bounding box center [183, 250] width 121 height 23
type input "[PHONE_NUMBER]"
type input "[PERSON_NAME]"
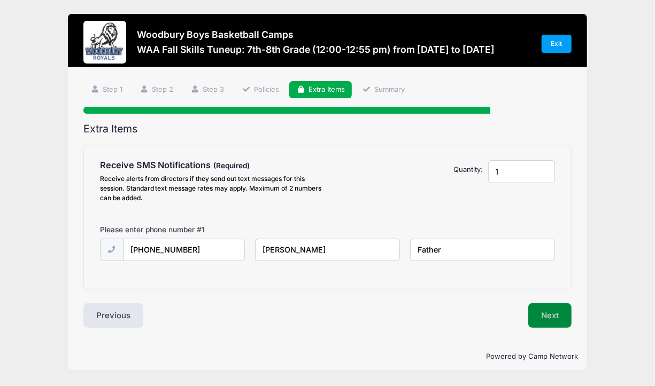
type input "Father"
click at [553, 308] on button "Next" at bounding box center [549, 316] width 43 height 25
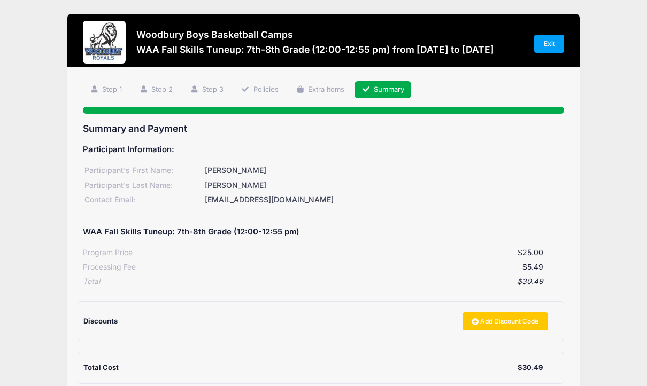
click at [618, 261] on div "Woodbury Boys Basketball Camps WAA Fall Skills Tuneup: 7th-8th Grade (12:00-12:…" at bounding box center [323, 253] width 615 height 507
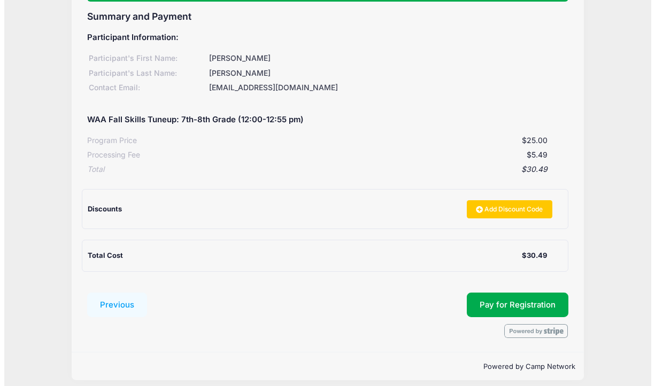
scroll to position [119, 0]
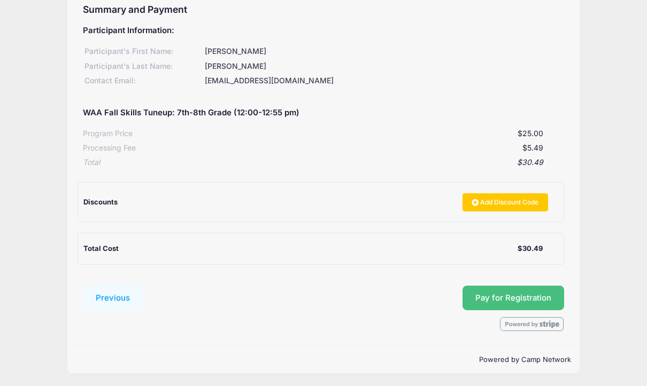
click at [545, 298] on button "Pay for Registration" at bounding box center [513, 298] width 102 height 25
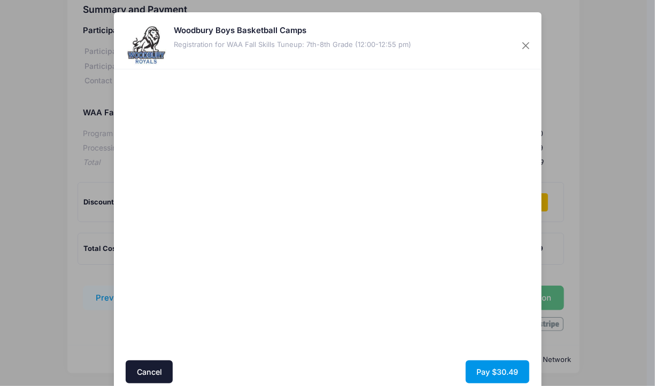
click at [491, 373] on button "Pay $30.49" at bounding box center [498, 372] width 64 height 23
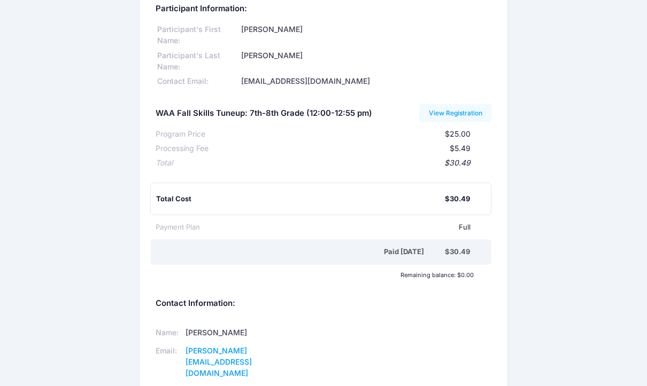
scroll to position [52, 0]
